Goal: Navigation & Orientation: Find specific page/section

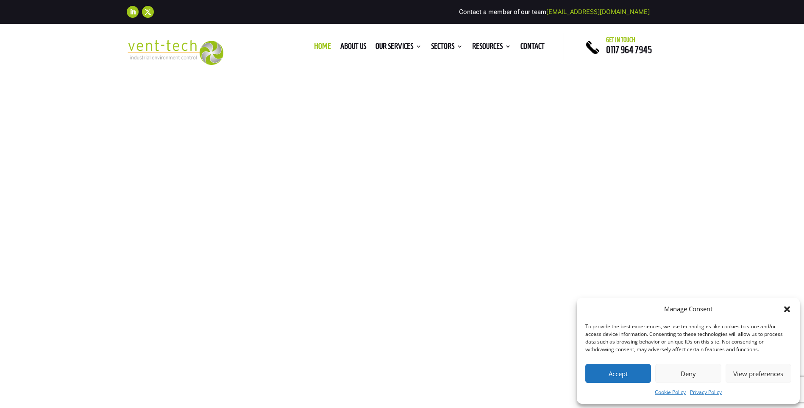
drag, startPoint x: 788, startPoint y: 307, endPoint x: 783, endPoint y: 299, distance: 9.5
click at [788, 307] on icon "Close dialog" at bounding box center [787, 309] width 6 height 6
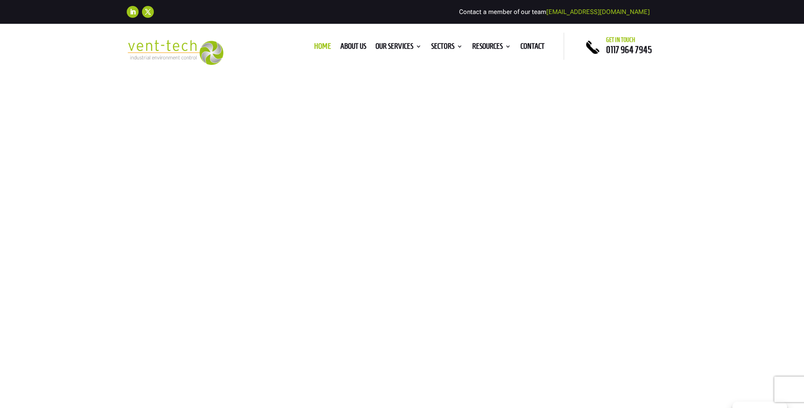
click at [715, 231] on div "Trusted LEV Engineers Industry Experts In LEV With over two decades of experien…" at bounding box center [402, 286] width 804 height 428
click at [343, 43] on link "About us" at bounding box center [353, 47] width 26 height 9
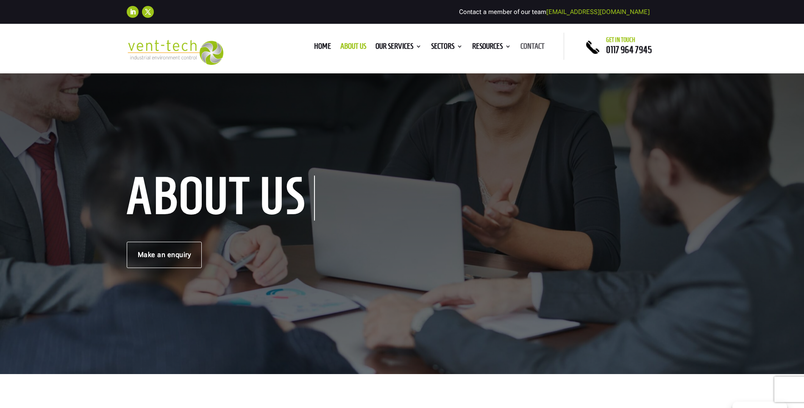
click at [537, 48] on link "Contact" at bounding box center [532, 47] width 24 height 9
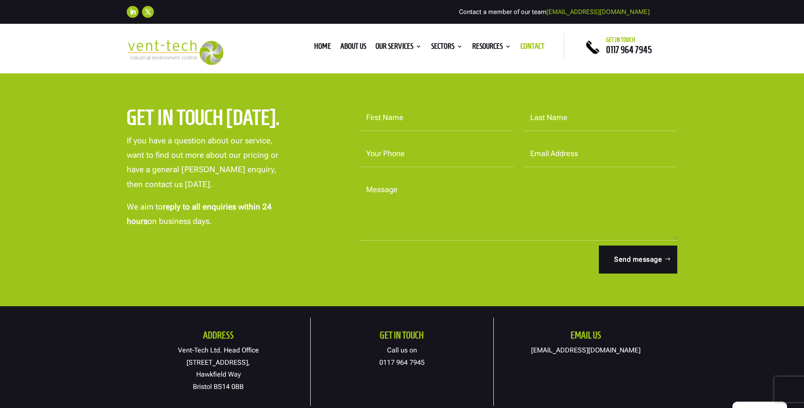
scroll to position [85, 0]
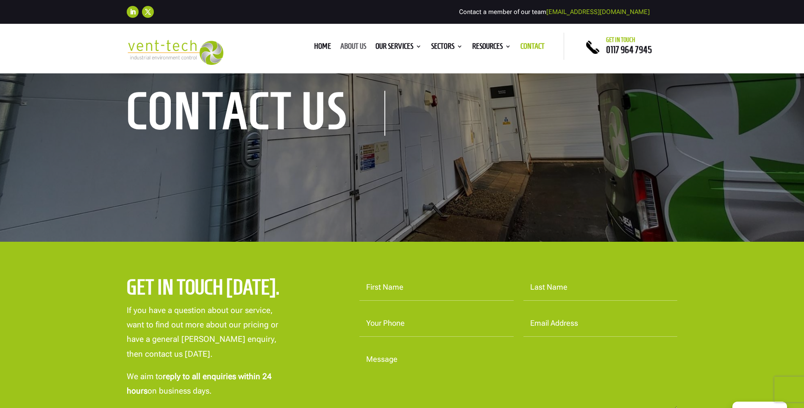
click at [346, 44] on link "About us" at bounding box center [353, 47] width 26 height 9
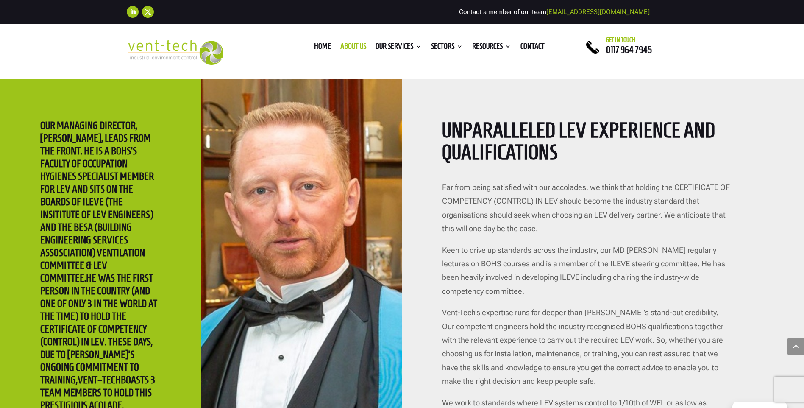
scroll to position [1398, 0]
